Goal: Task Accomplishment & Management: Use online tool/utility

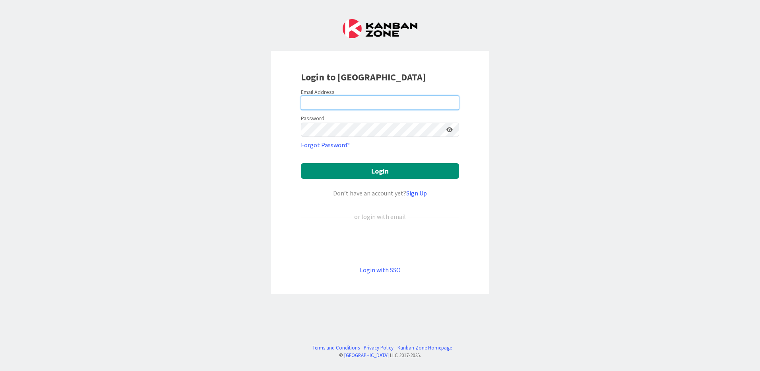
click at [357, 100] on input "email" at bounding box center [380, 102] width 158 height 14
type input "[EMAIL_ADDRESS][PERSON_NAME][DOMAIN_NAME]"
click at [437, 131] on keeper-lock "Open Keeper Popup" at bounding box center [439, 130] width 10 height 10
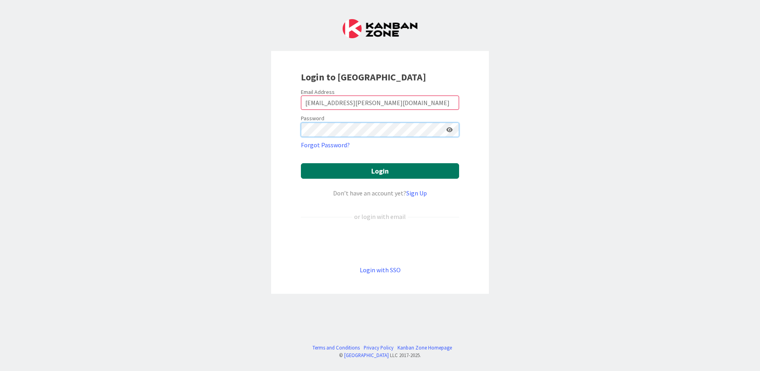
click at [301, 163] on button "Login" at bounding box center [380, 171] width 158 height 16
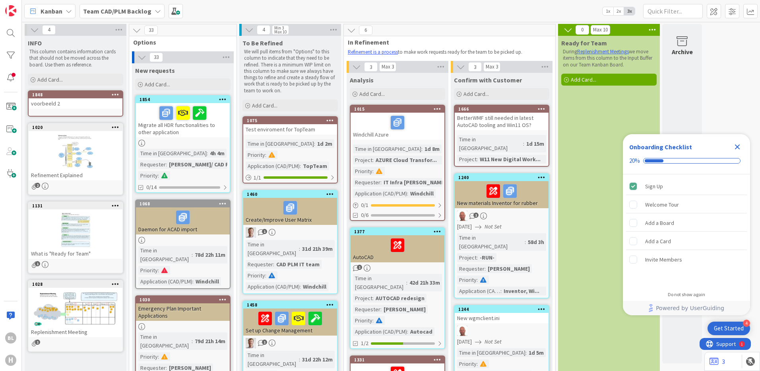
click at [738, 146] on icon "Close Checklist" at bounding box center [737, 146] width 5 height 5
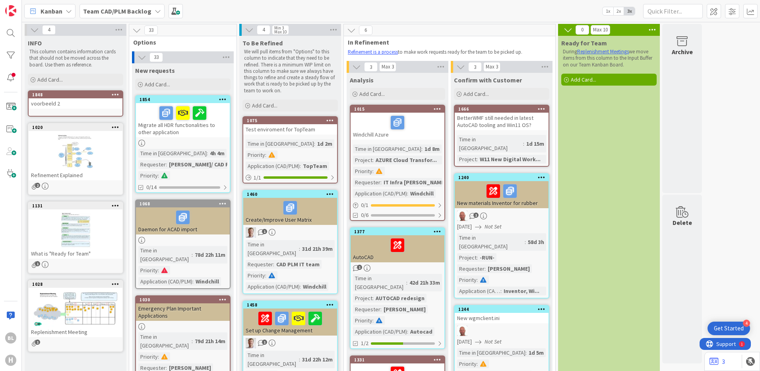
click at [656, 12] on input "text" at bounding box center [673, 11] width 60 height 14
paste input "1379"
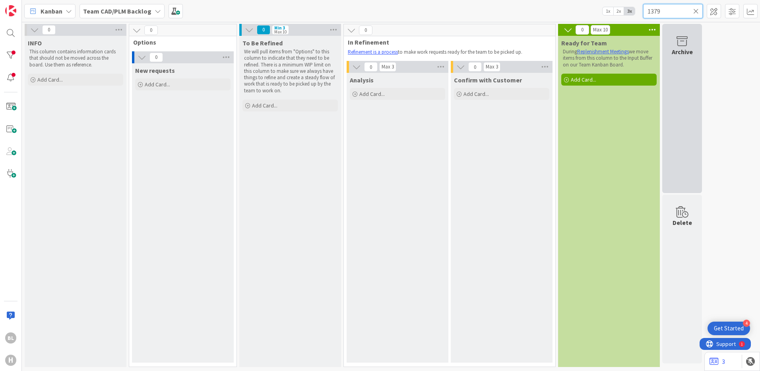
type input "1379"
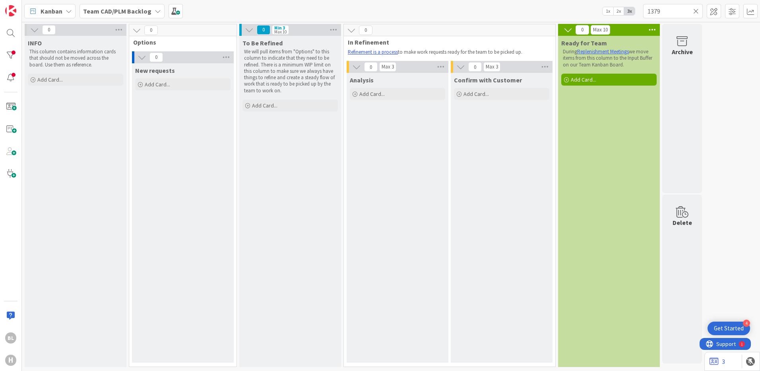
click at [132, 9] on b "Team CAD/PLM Backlog" at bounding box center [117, 11] width 68 height 8
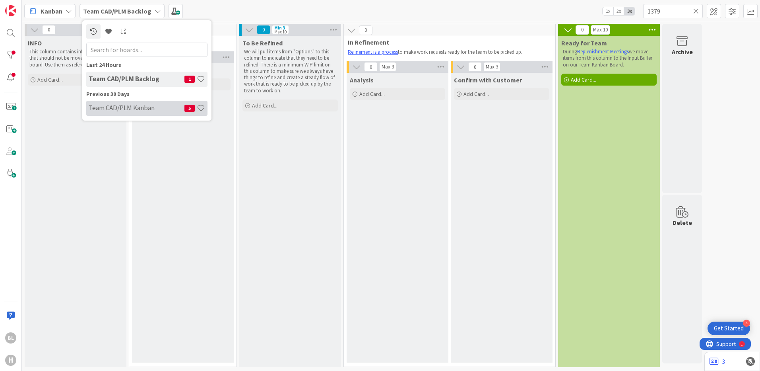
click at [133, 107] on h4 "Team CAD/PLM Kanban" at bounding box center [137, 108] width 96 height 8
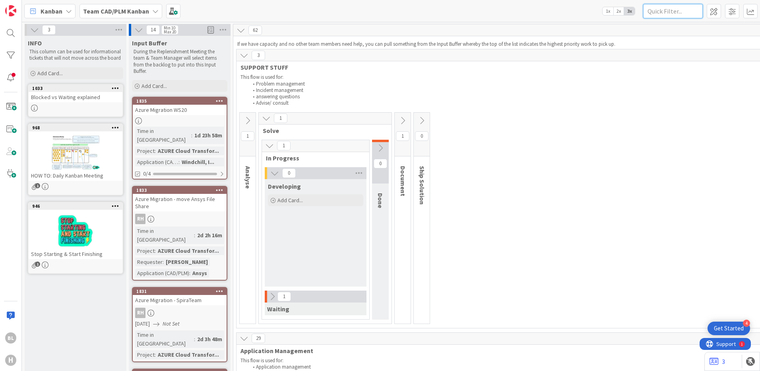
click at [673, 14] on input "text" at bounding box center [673, 11] width 60 height 14
paste input "1379"
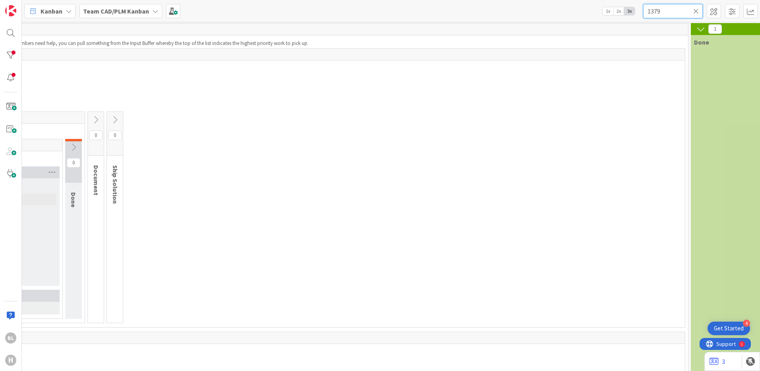
scroll to position [0, 307]
drag, startPoint x: 531, startPoint y: 108, endPoint x: 637, endPoint y: 27, distance: 132.8
click at [533, 108] on div "This flow is used for: Problem management Incident management answering questio…" at bounding box center [307, 89] width 751 height 35
drag, startPoint x: 666, startPoint y: 12, endPoint x: 613, endPoint y: 7, distance: 53.5
click at [625, 9] on div "Kanban Team CAD/PLM Kanban 1x 2x 3x 1379" at bounding box center [391, 11] width 738 height 22
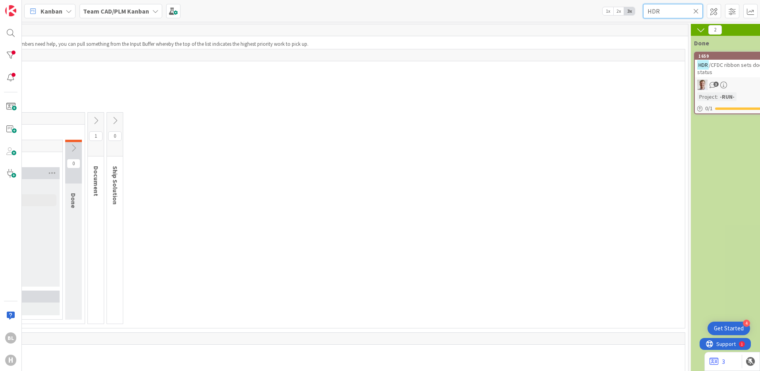
type input "HDR"
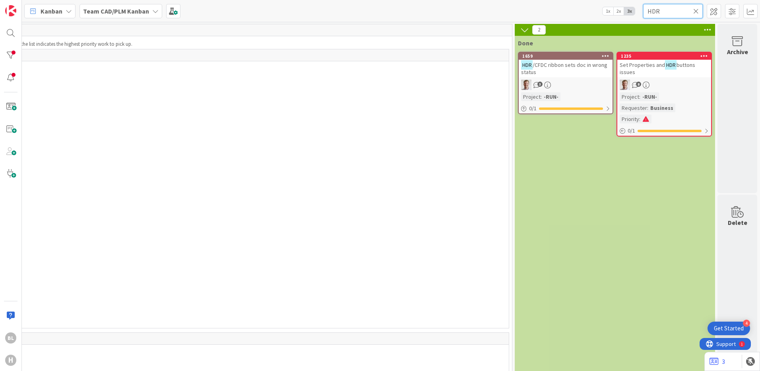
scroll to position [0, 489]
click at [338, 146] on div "0 Analyse 0 Solve 0 In Progress 0 Developing Add Card... 0 Waiting 0 Done 1 Doc…" at bounding box center [131, 219] width 752 height 215
click at [696, 10] on icon at bounding box center [696, 11] width 6 height 7
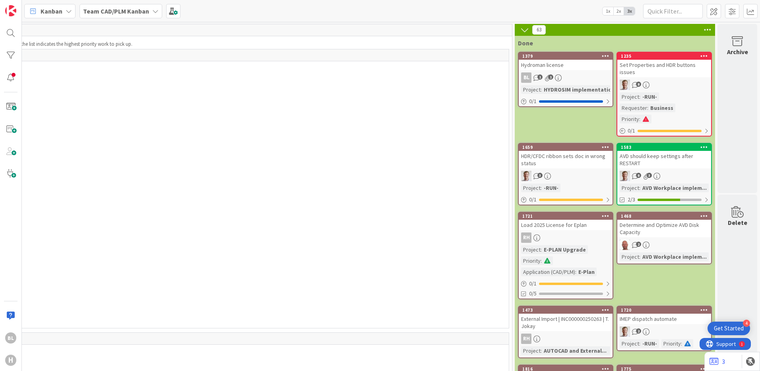
click at [202, 149] on div "1 Analyse 1 Solve 1 In Progress 0 Developing Add Card... 1 Waiting 0 Done 1 Doc…" at bounding box center [131, 219] width 752 height 215
click at [147, 13] on div "Team CAD/PLM Kanban" at bounding box center [121, 11] width 83 height 14
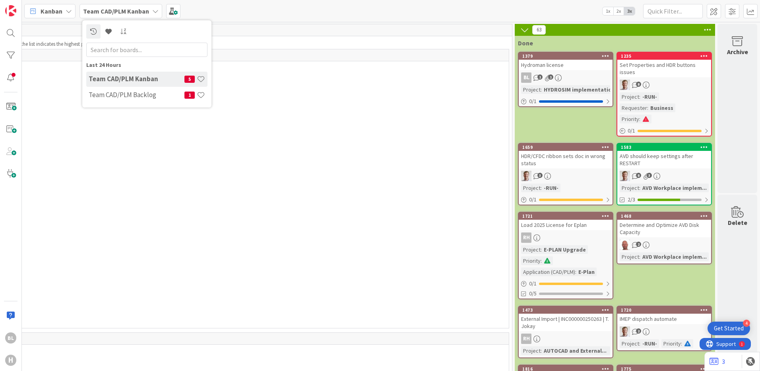
click at [140, 77] on h4 "Team CAD/PLM Kanban" at bounding box center [137, 79] width 96 height 8
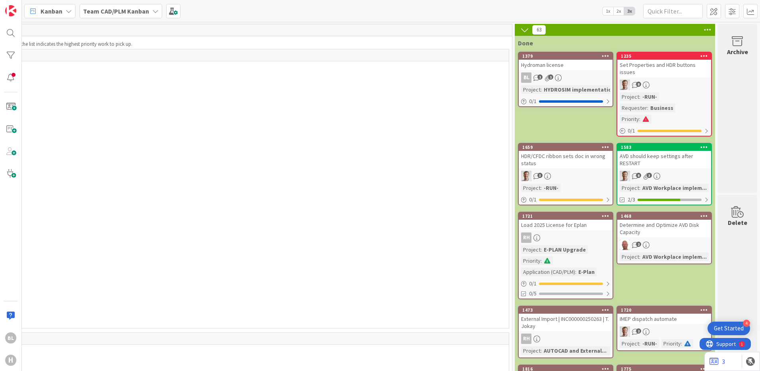
click at [264, 147] on div "1 Analyse 1 Solve 1 In Progress 0 Developing Add Card... 1 Waiting 0 Done 1 Doc…" at bounding box center [131, 219] width 752 height 215
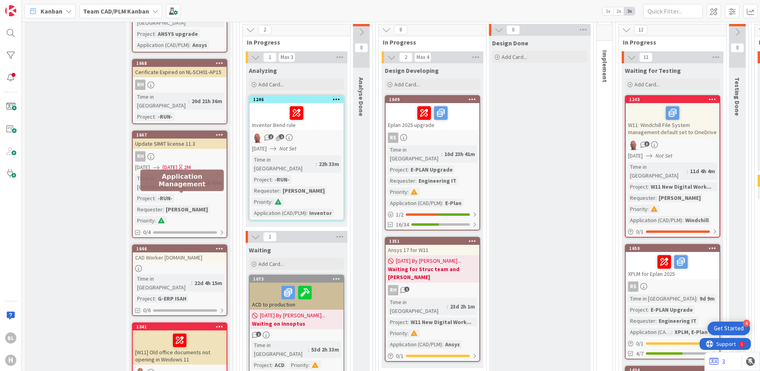
scroll to position [517, 0]
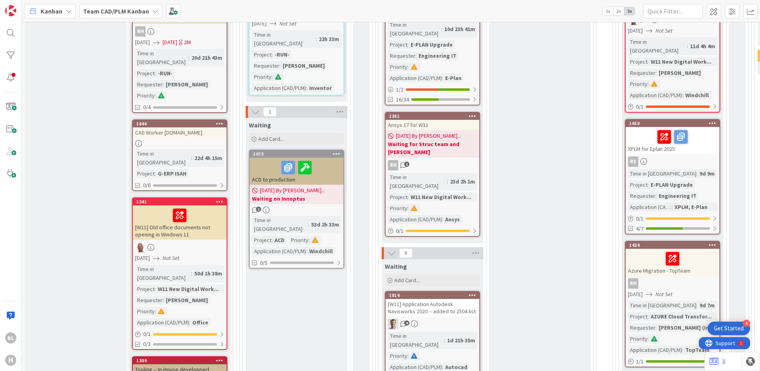
click at [717, 340] on span "Support" at bounding box center [725, 343] width 19 height 10
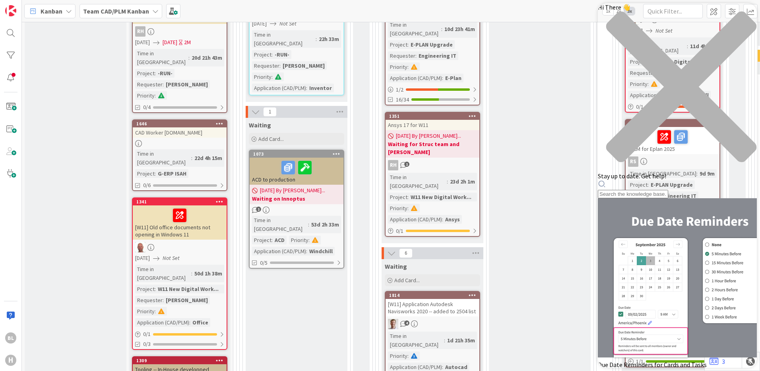
scroll to position [0, 0]
click at [746, 17] on div "close resource center" at bounding box center [677, 91] width 159 height 161
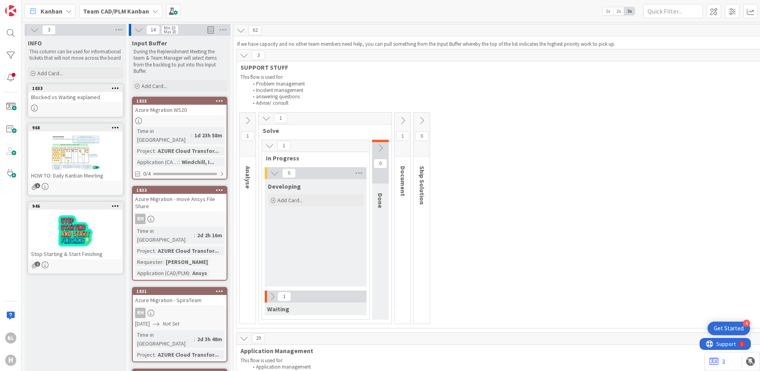
click at [125, 12] on b "Team CAD/PLM Kanban" at bounding box center [116, 11] width 66 height 8
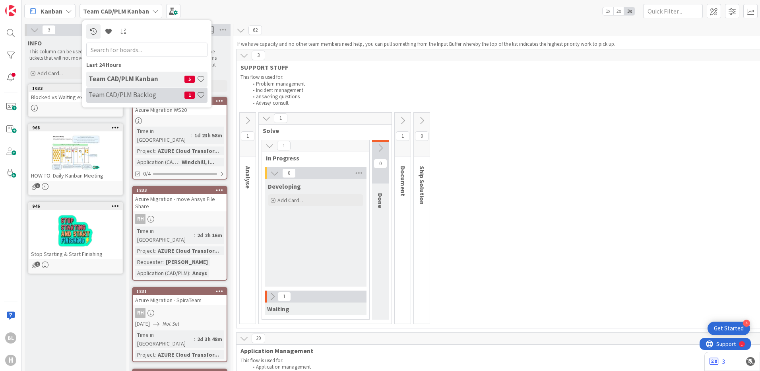
click at [122, 93] on h4 "Team CAD/PLM Backlog" at bounding box center [137, 95] width 96 height 8
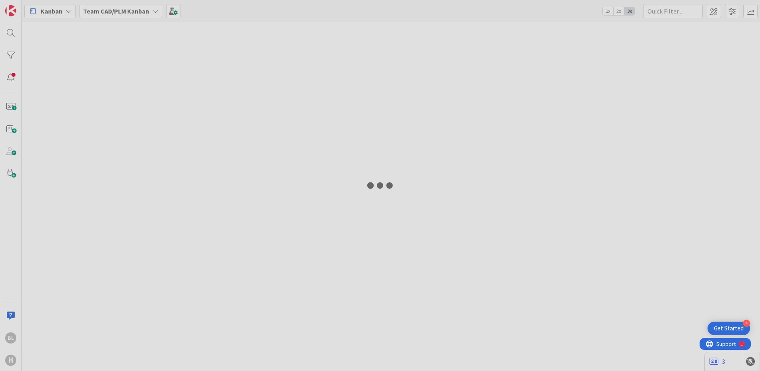
type input "1379"
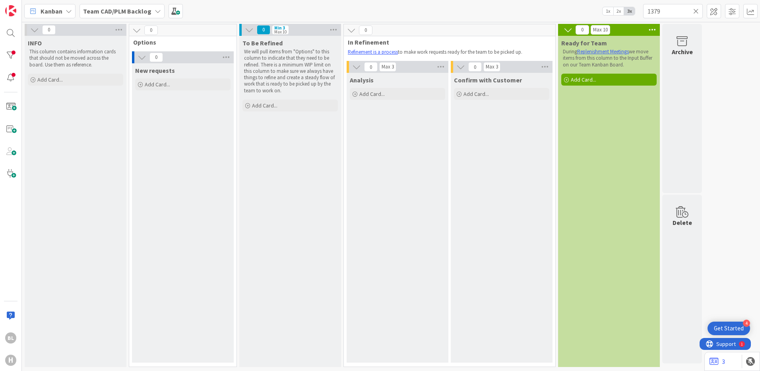
click at [696, 12] on icon at bounding box center [696, 11] width 6 height 7
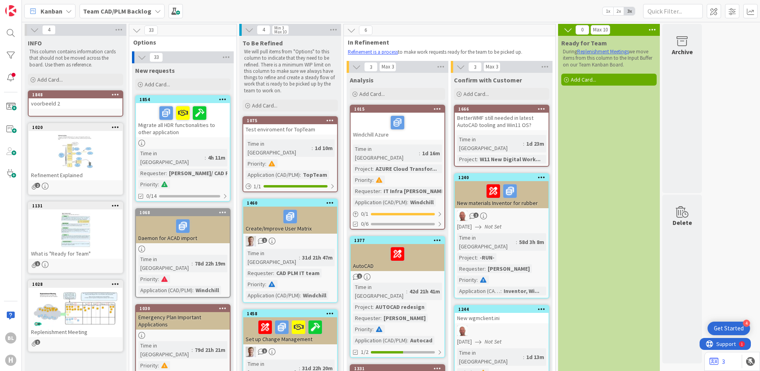
click at [196, 127] on div "Migrate all HDR functionalities to other application" at bounding box center [183, 120] width 94 height 34
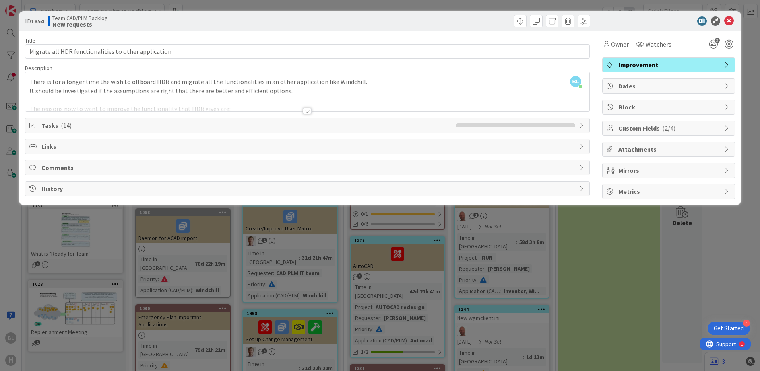
click at [306, 110] on div at bounding box center [307, 111] width 9 height 6
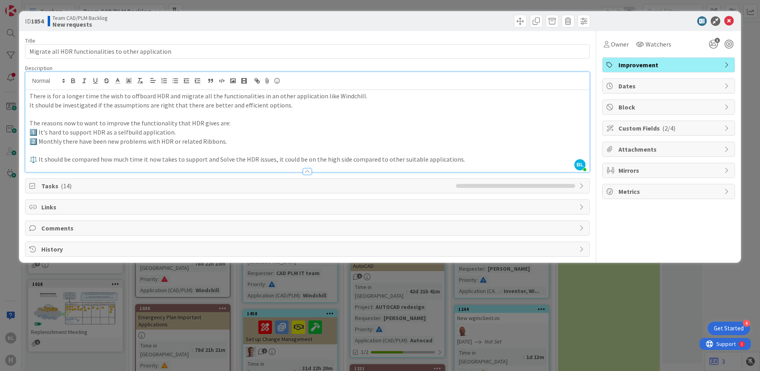
click at [33, 183] on icon at bounding box center [33, 185] width 8 height 6
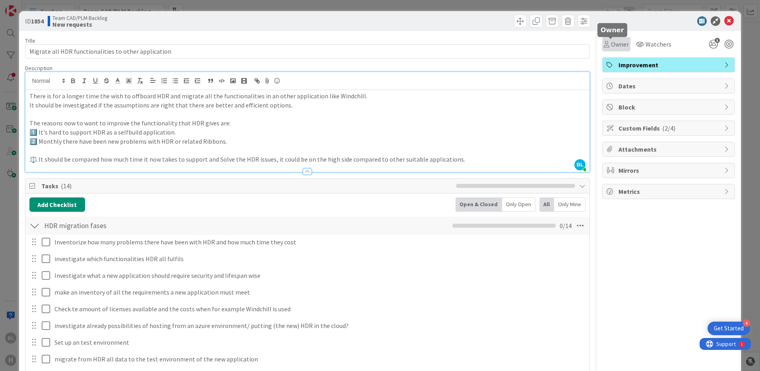
click at [612, 44] on span "Owner" at bounding box center [620, 44] width 18 height 10
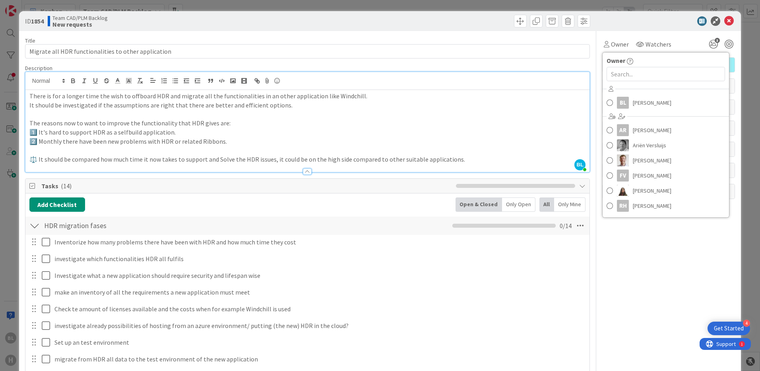
click at [469, 36] on div "Title 53 / 128 Migrate all HDR functionalities to other application Description…" at bounding box center [307, 292] width 565 height 523
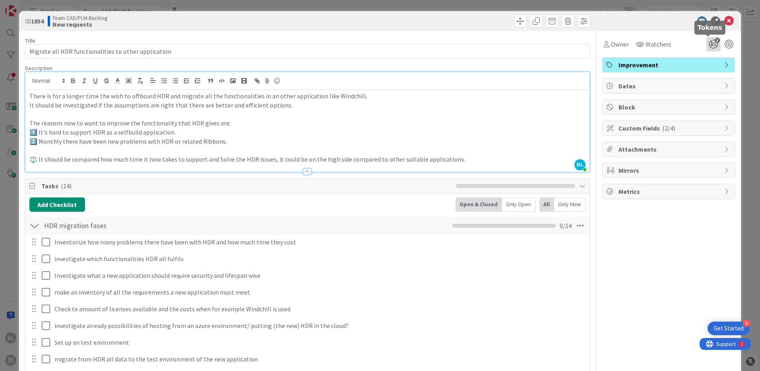
click at [708, 41] on icon "3" at bounding box center [713, 44] width 14 height 14
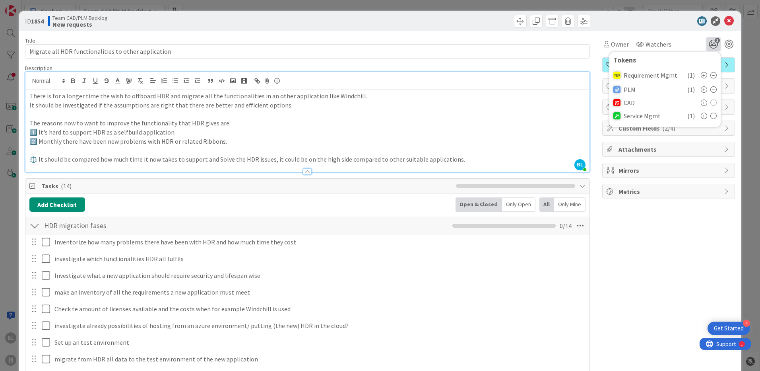
click at [459, 19] on div at bounding box center [450, 21] width 281 height 13
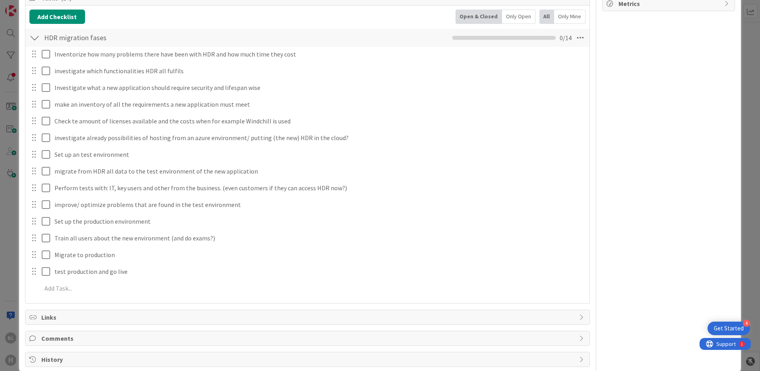
scroll to position [201, 0]
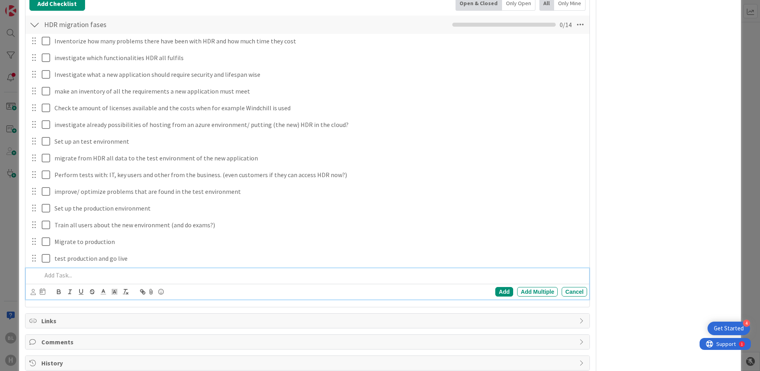
click at [63, 277] on p at bounding box center [313, 274] width 542 height 9
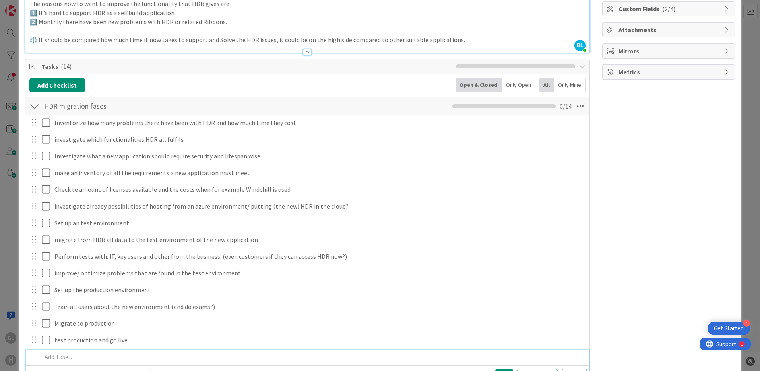
scroll to position [159, 0]
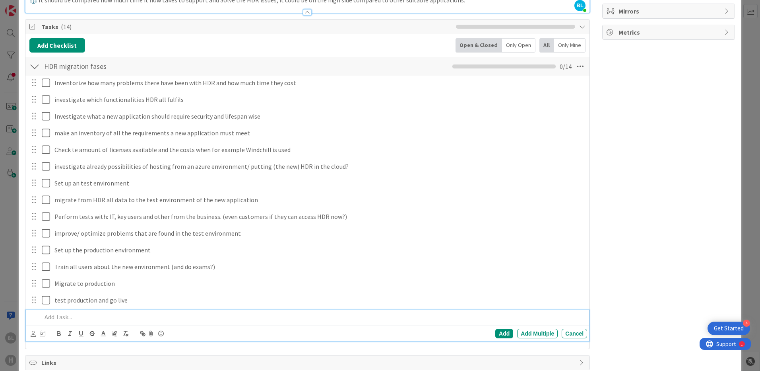
click at [93, 316] on p at bounding box center [313, 316] width 542 height 9
click at [499, 330] on div "Add" at bounding box center [504, 333] width 18 height 10
click at [51, 316] on p at bounding box center [313, 316] width 542 height 9
click at [54, 316] on p at bounding box center [313, 316] width 542 height 9
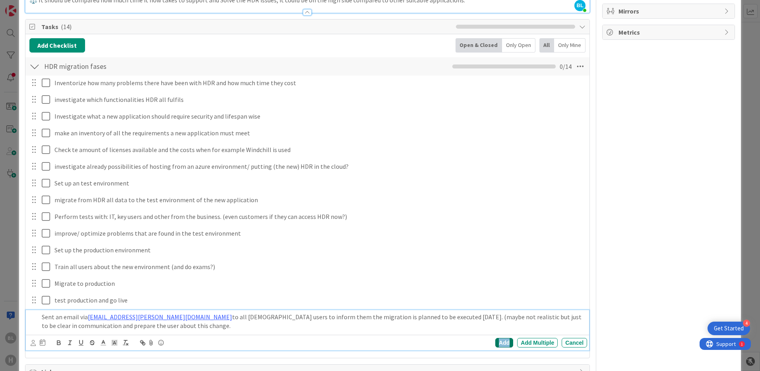
click at [495, 340] on div "Add" at bounding box center [504, 343] width 18 height 10
click at [59, 319] on p "Sent an email via [EMAIL_ADDRESS][PERSON_NAME][DOMAIN_NAME] to all [DEMOGRAPHIC…" at bounding box center [319, 321] width 530 height 18
click at [423, 316] on p "Sent an email via [EMAIL_ADDRESS][PERSON_NAME][DOMAIN_NAME] to all [DEMOGRAPHIC…" at bounding box center [319, 321] width 530 height 18
click at [432, 318] on p "Sent an email via [EMAIL_ADDRESS][PERSON_NAME][DOMAIN_NAME] to all [DEMOGRAPHIC…" at bounding box center [319, 316] width 530 height 9
click at [484, 317] on p "Sent an email via [EMAIL_ADDRESS][PERSON_NAME][DOMAIN_NAME] to all [DEMOGRAPHIC…" at bounding box center [319, 316] width 530 height 9
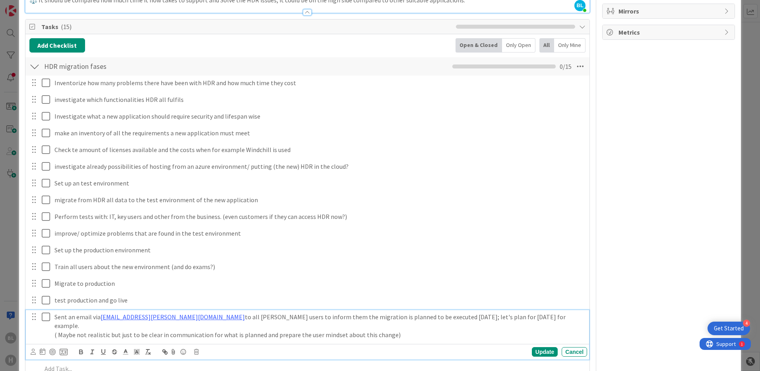
click at [369, 330] on p "( Maybe not realistic but just to be clear in communication for what is planned…" at bounding box center [319, 334] width 530 height 9
click at [537, 347] on div "Update" at bounding box center [545, 352] width 26 height 10
click at [464, 317] on p "Sent an email via [EMAIL_ADDRESS][PERSON_NAME][DOMAIN_NAME] to all [DEMOGRAPHIC…" at bounding box center [319, 321] width 530 height 18
click at [546, 317] on p "Sent an email via [EMAIL_ADDRESS][PERSON_NAME][DOMAIN_NAME] to all [DEMOGRAPHIC…" at bounding box center [319, 321] width 530 height 18
click at [541, 347] on div "Update" at bounding box center [545, 352] width 26 height 10
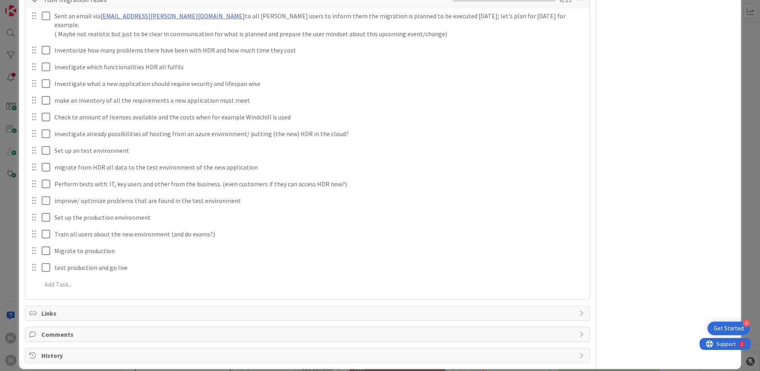
scroll to position [0, 0]
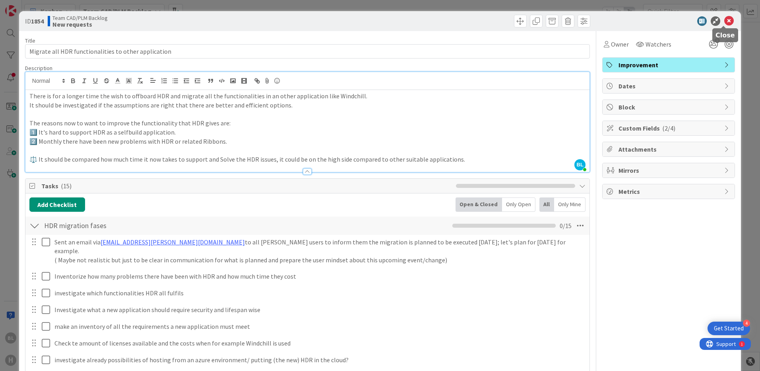
click at [724, 19] on icon at bounding box center [729, 21] width 10 height 10
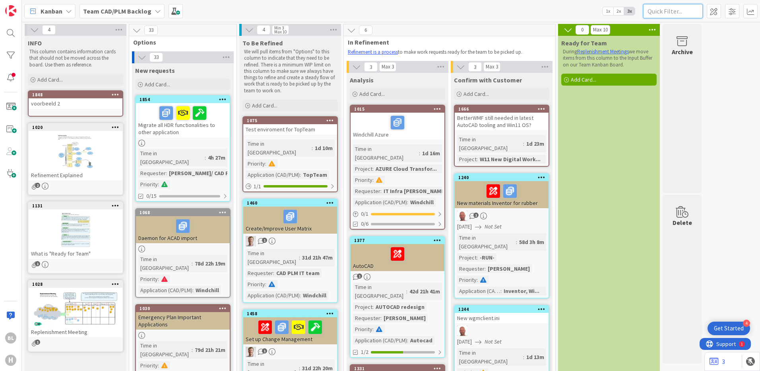
click at [667, 11] on input "text" at bounding box center [673, 11] width 60 height 14
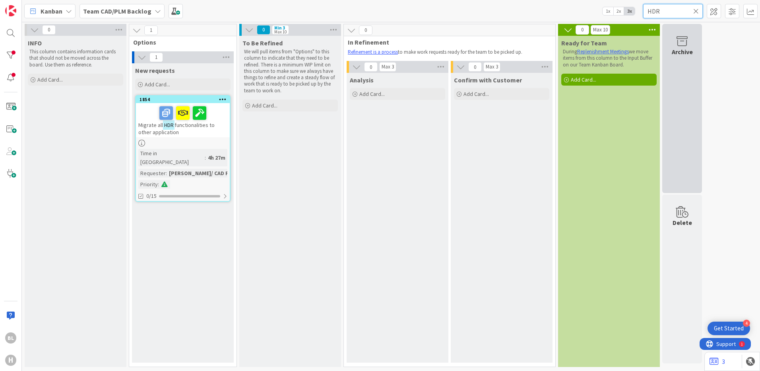
type input "HDR"
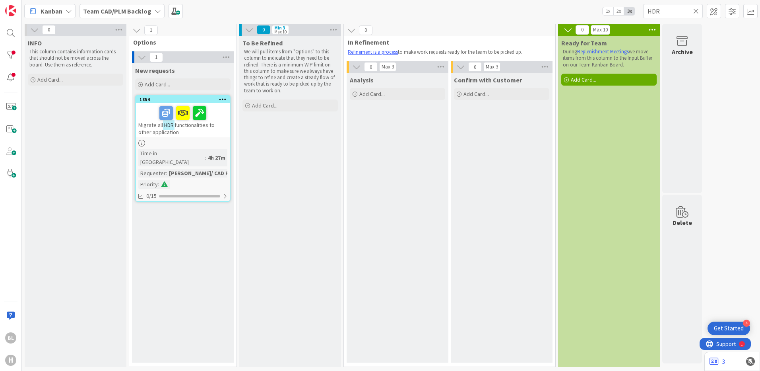
click at [186, 128] on span "functionalities to other application" at bounding box center [176, 128] width 76 height 14
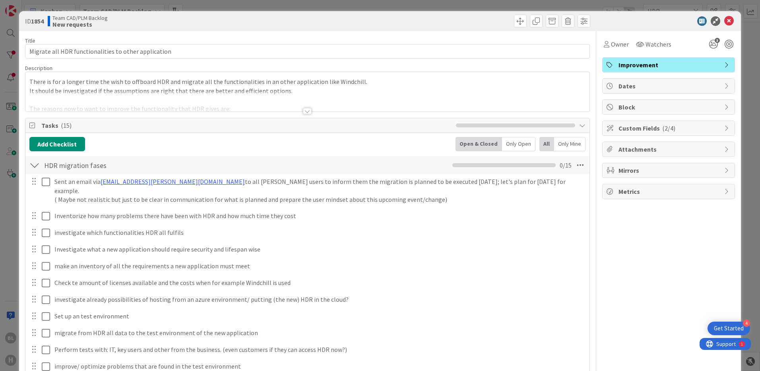
scroll to position [165, 0]
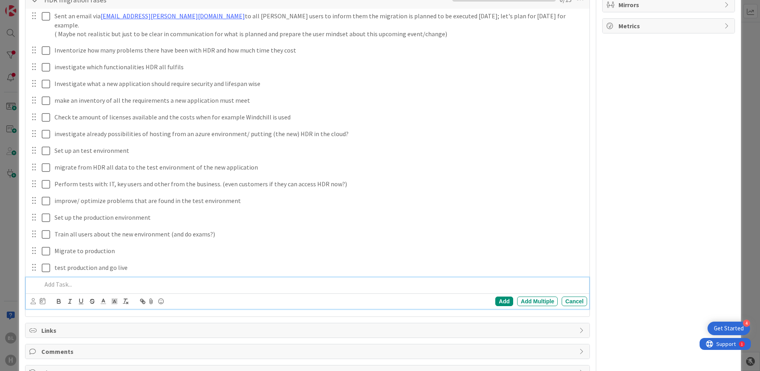
click at [67, 279] on p at bounding box center [313, 283] width 542 height 9
click at [499, 296] on div "Add" at bounding box center [504, 301] width 18 height 10
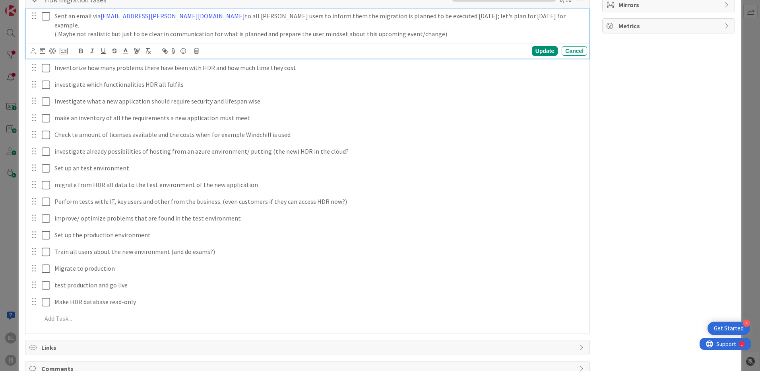
click at [310, 29] on p "( Maybe not realistic but just to be clear in communication for what is planned…" at bounding box center [319, 33] width 530 height 9
click at [531, 14] on p "Sent an email via [EMAIL_ADDRESS][PERSON_NAME][DOMAIN_NAME] to all [DEMOGRAPHIC…" at bounding box center [319, 21] width 530 height 18
click at [540, 51] on div "Update" at bounding box center [545, 51] width 26 height 10
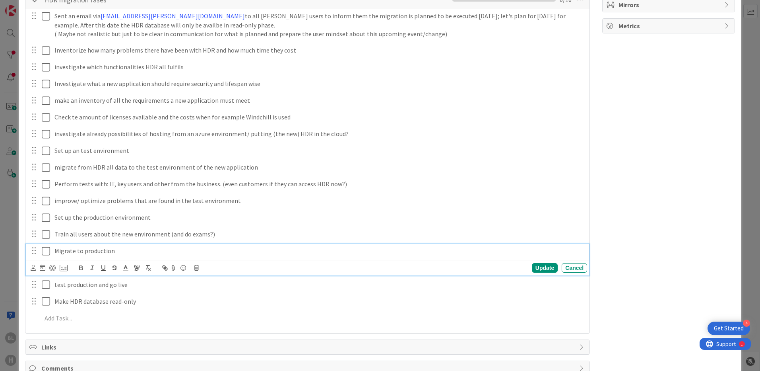
click at [577, 248] on p "Migrate to production" at bounding box center [319, 250] width 530 height 9
click at [687, 252] on div "Owner Watchers 3 Improvement Dates Block Custom Fields ( 2/4 ) Attachments Mirr…" at bounding box center [668, 131] width 133 height 531
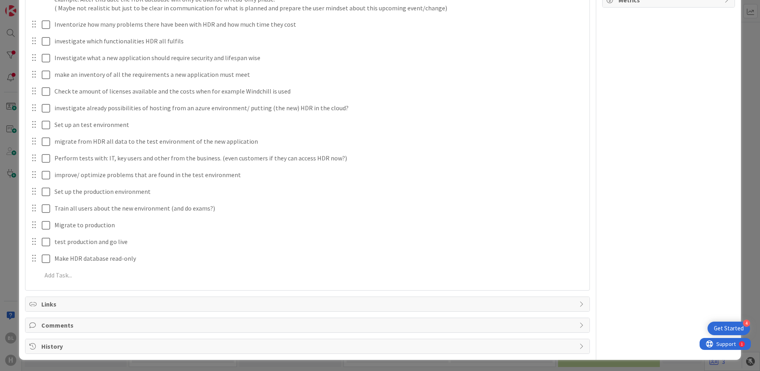
scroll to position [0, 0]
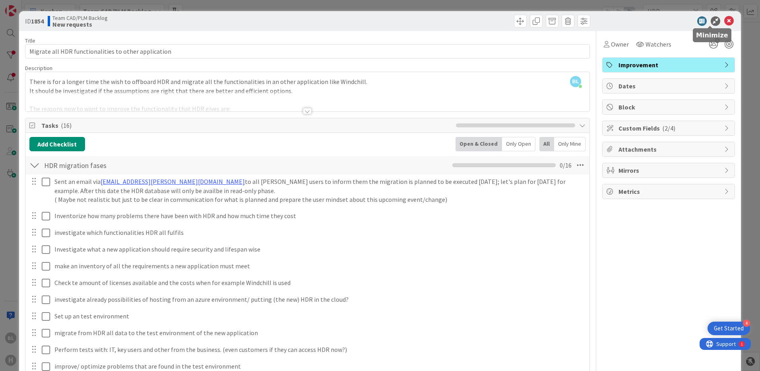
click at [711, 21] on icon at bounding box center [716, 21] width 10 height 10
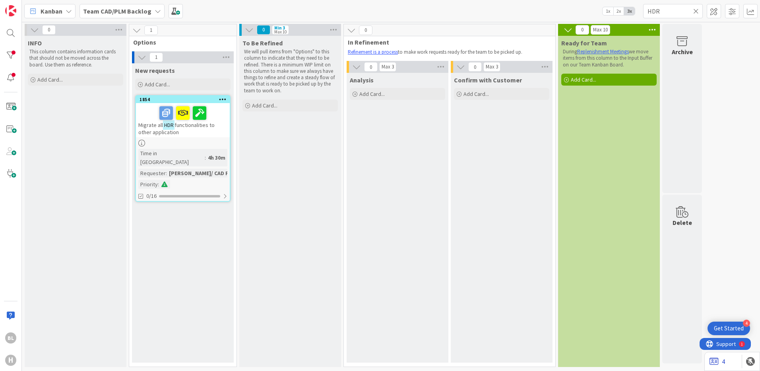
click at [725, 359] on link "4" at bounding box center [718, 361] width 16 height 10
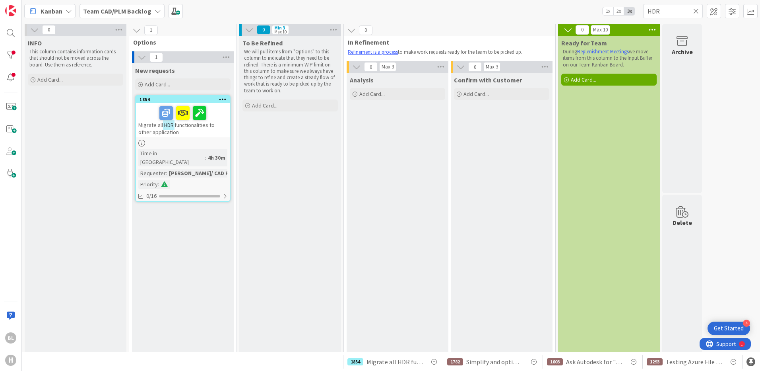
click at [112, 260] on div "INFO This column contains information cards that should not be moved across the…" at bounding box center [76, 199] width 102 height 327
click at [294, 180] on div "To Be Refined We will pull items from "Options" to this column to indicate that…" at bounding box center [290, 199] width 102 height 327
click at [497, 177] on div "Confirm with Customer Add Card..." at bounding box center [502, 216] width 102 height 286
click at [464, 160] on div "Confirm with Customer Add Card..." at bounding box center [502, 216] width 102 height 286
